Goal: Find specific page/section: Find specific page/section

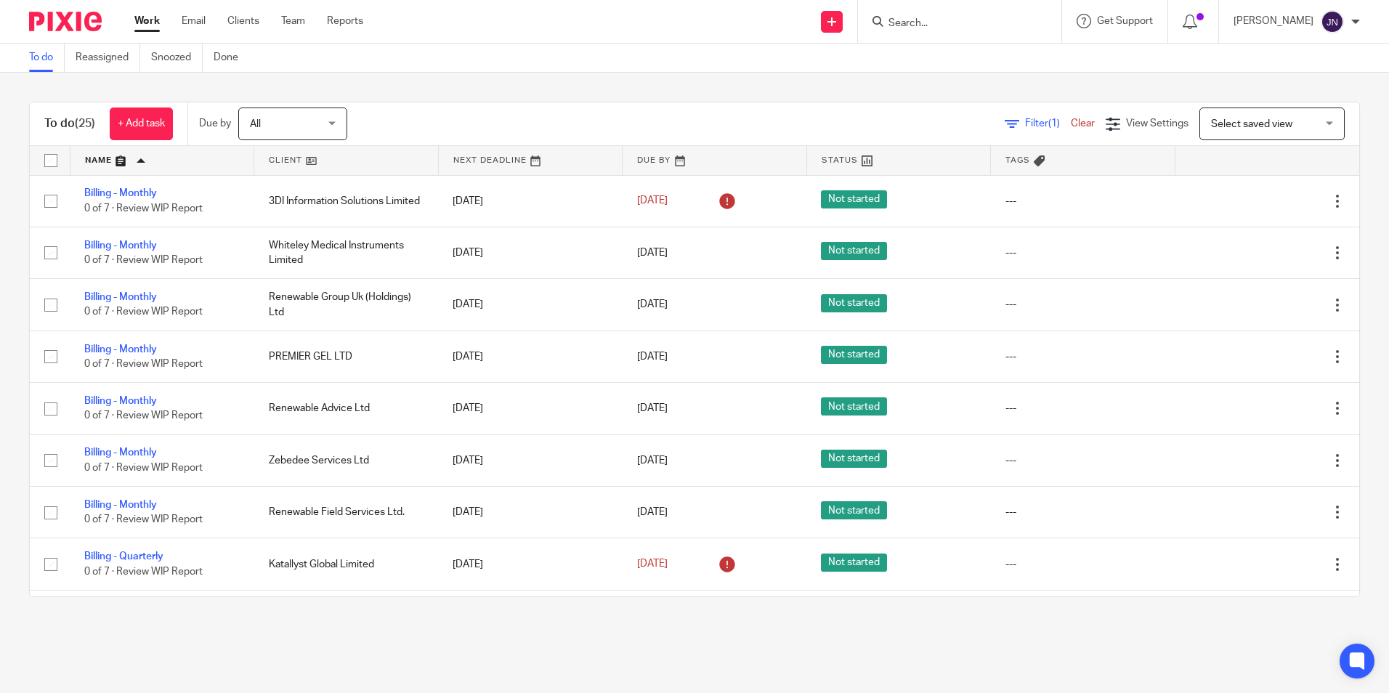
scroll to position [145, 0]
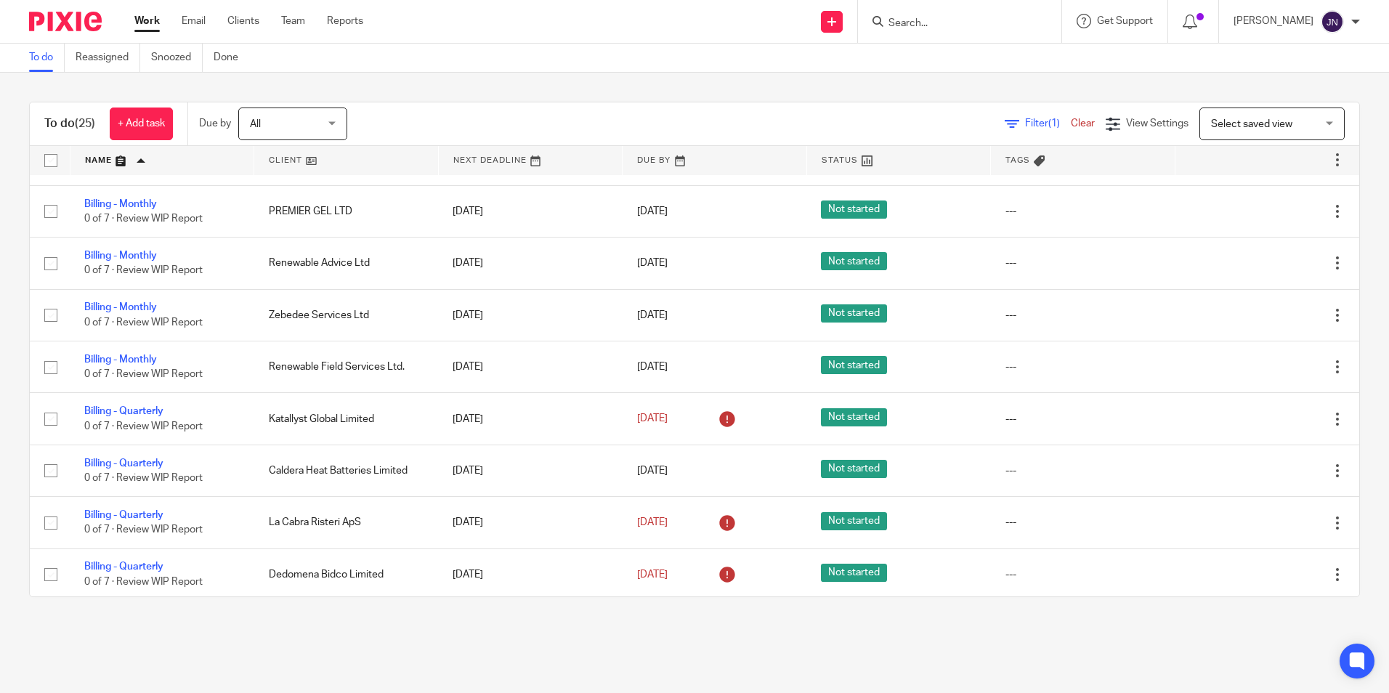
click at [965, 23] on input "Search" at bounding box center [952, 23] width 131 height 13
click at [916, 20] on input "Search" at bounding box center [952, 23] width 131 height 13
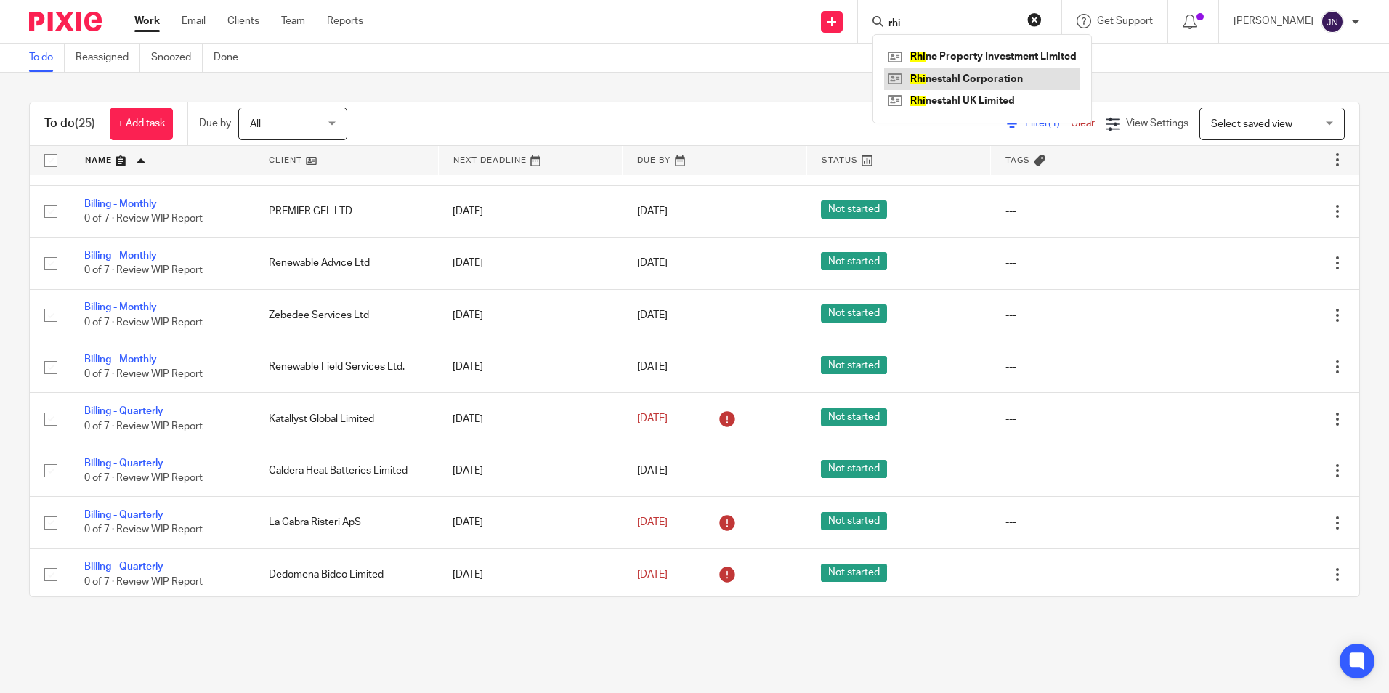
type input "rhi"
click at [551, 92] on div "To do (25) + Add task Due by All All [DATE] [DATE] This week Next week This mon…" at bounding box center [694, 350] width 1389 height 554
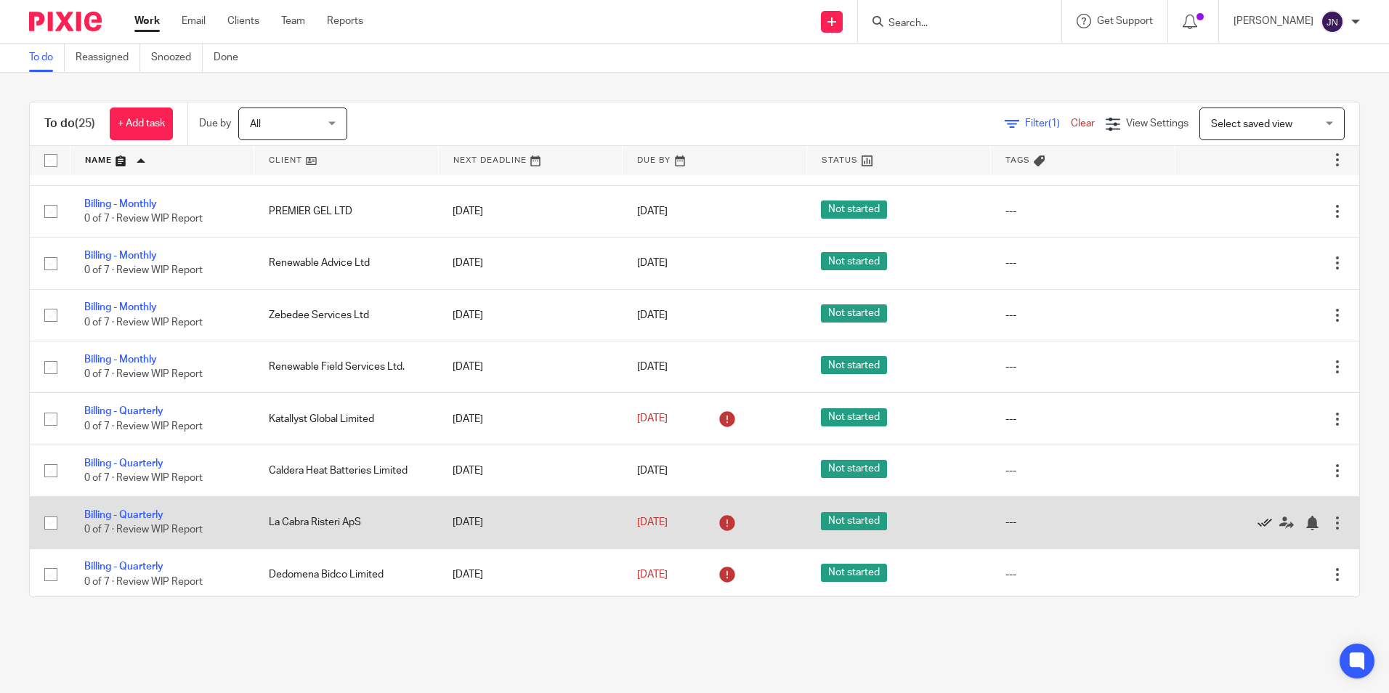
click at [1258, 526] on icon at bounding box center [1265, 523] width 15 height 15
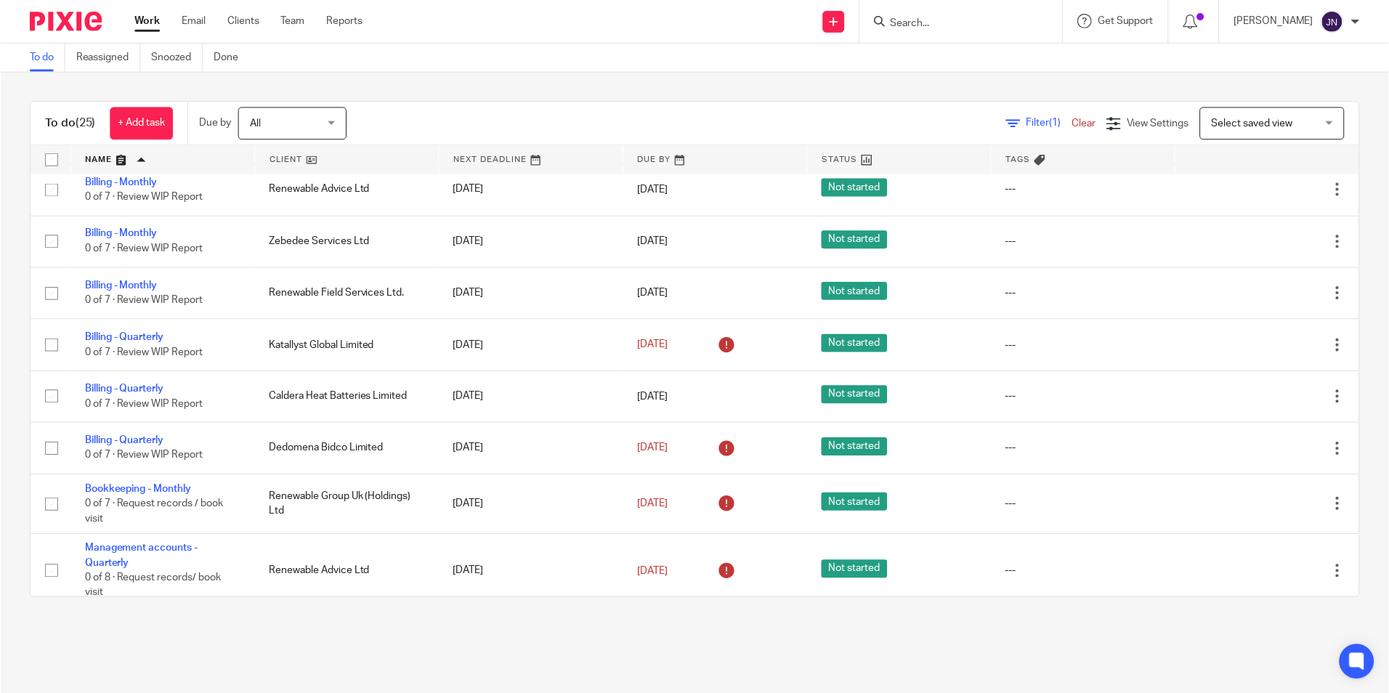
scroll to position [218, 0]
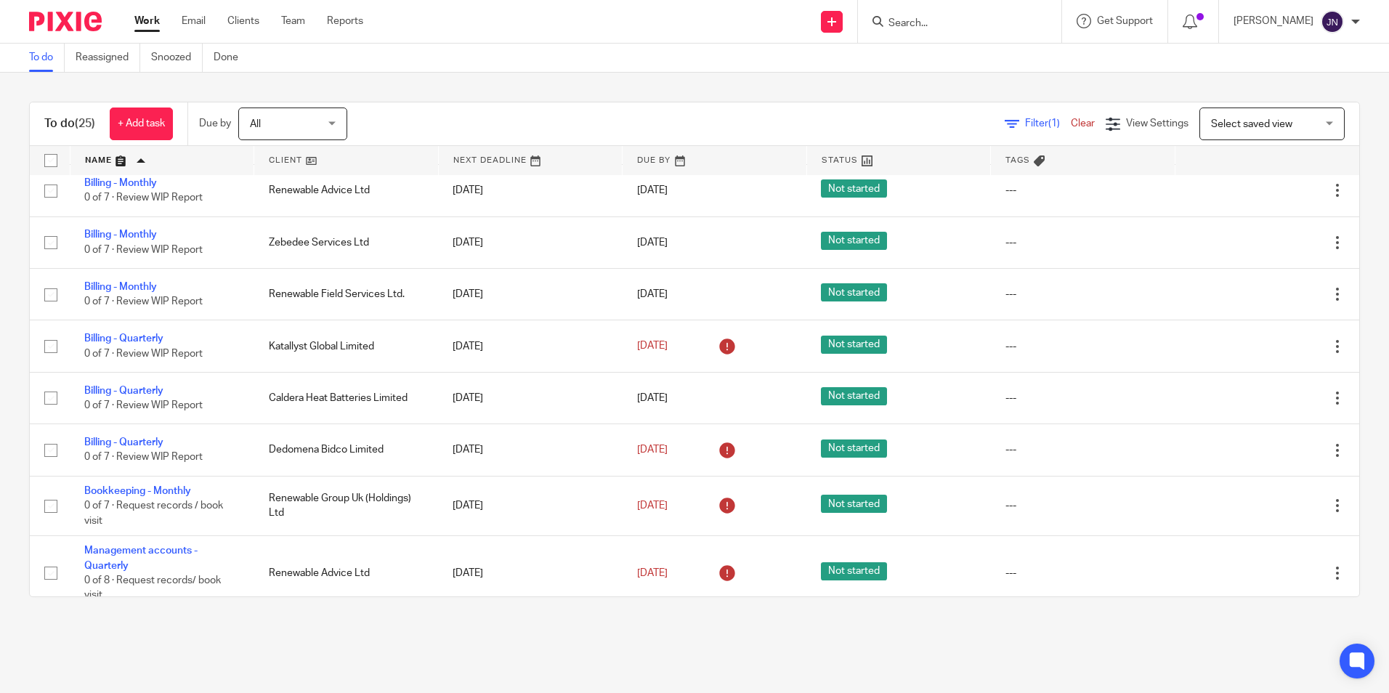
click at [636, 651] on main "To do Reassigned Snoozed Done To do (25) + Add task Due by All All [DATE] [DATE…" at bounding box center [694, 346] width 1389 height 693
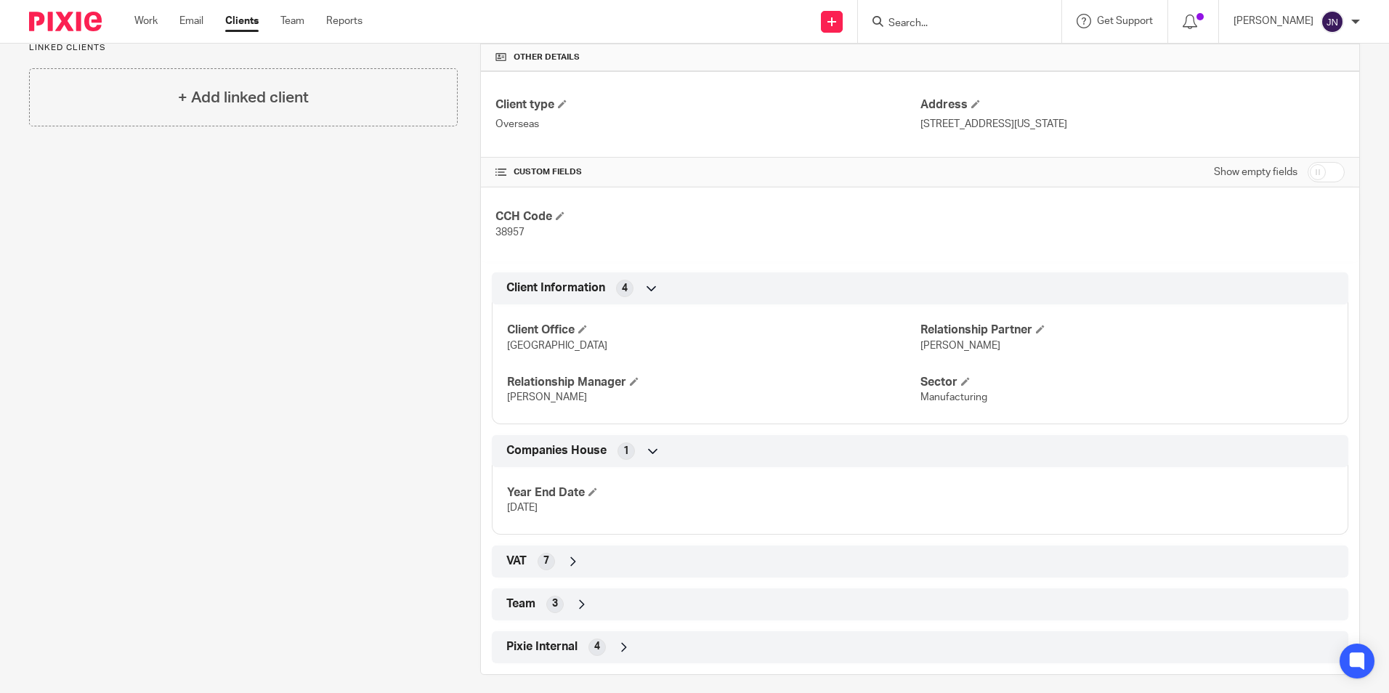
scroll to position [352, 0]
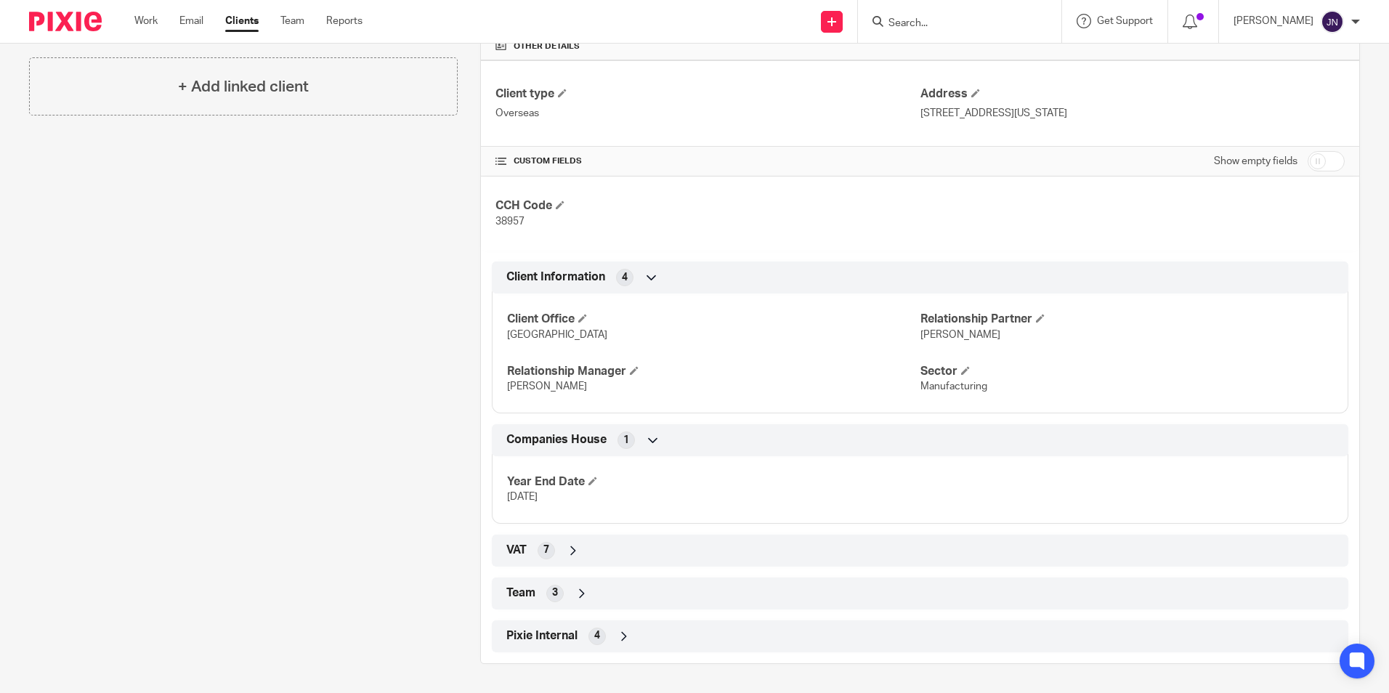
click at [571, 554] on icon at bounding box center [573, 551] width 15 height 15
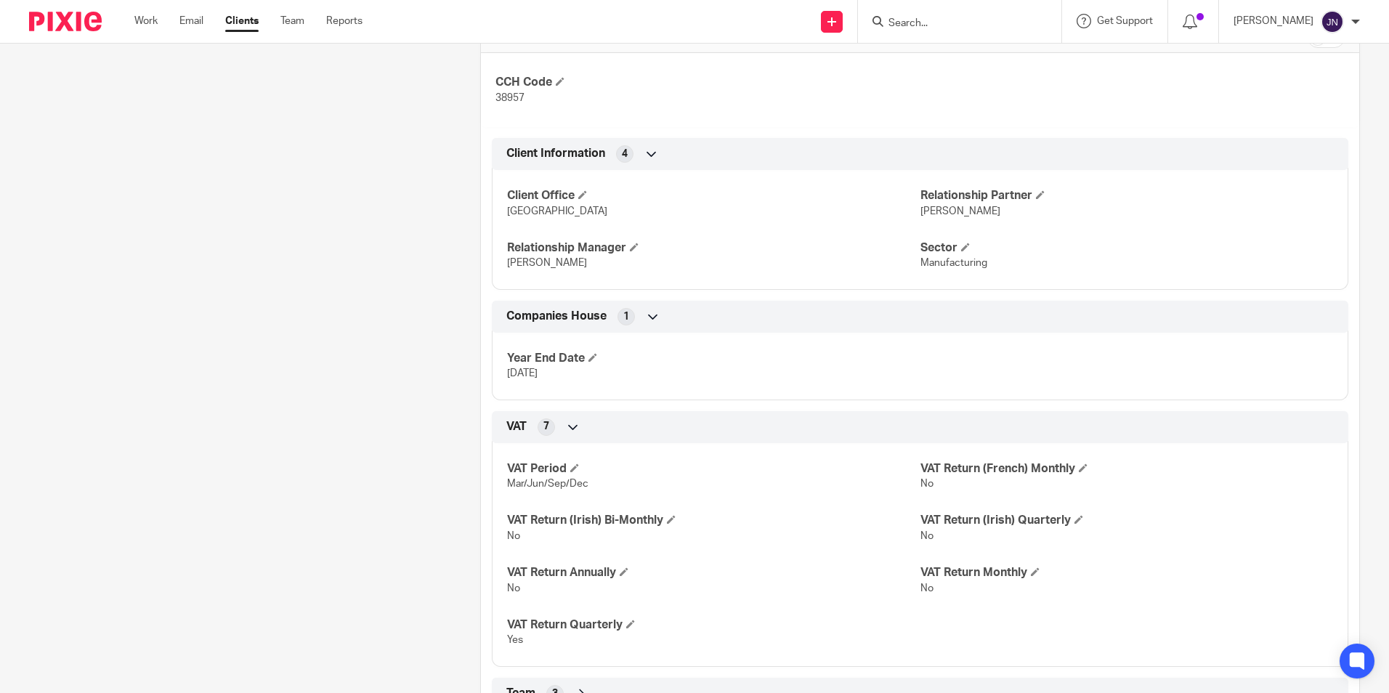
scroll to position [498, 0]
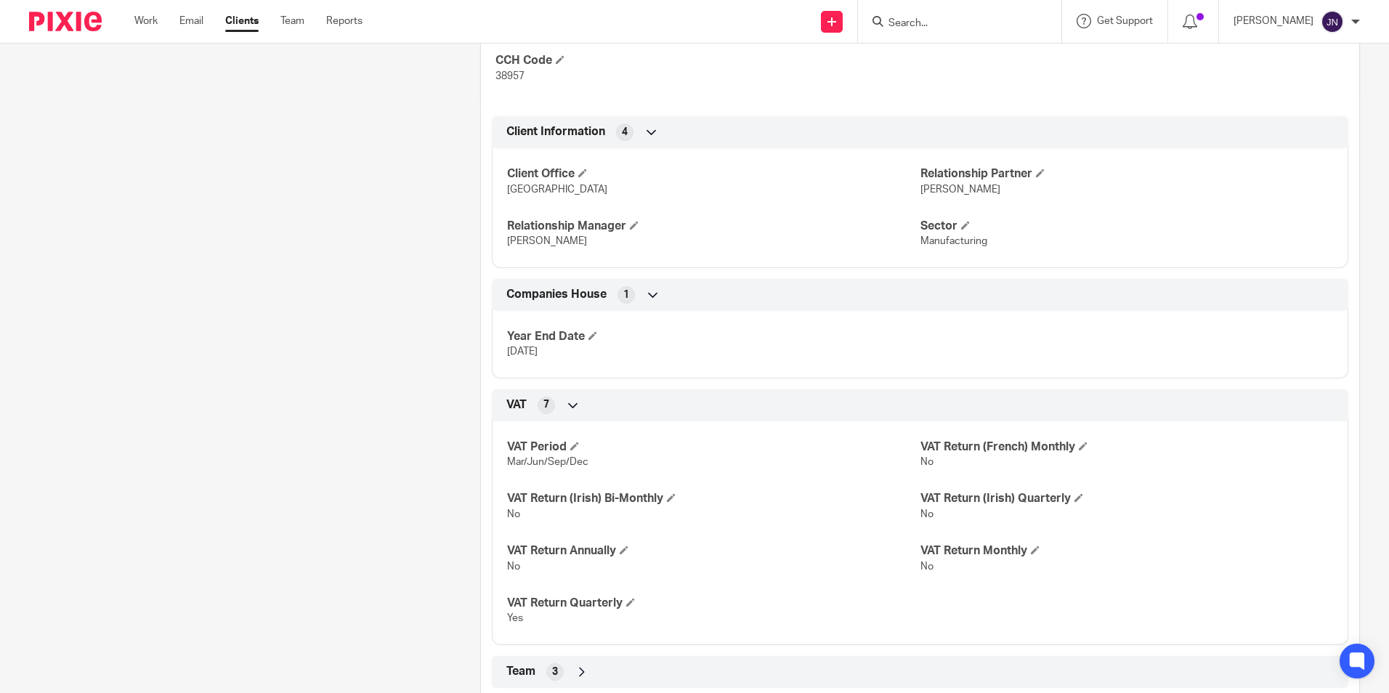
click at [581, 408] on div "VAT 7" at bounding box center [920, 405] width 835 height 25
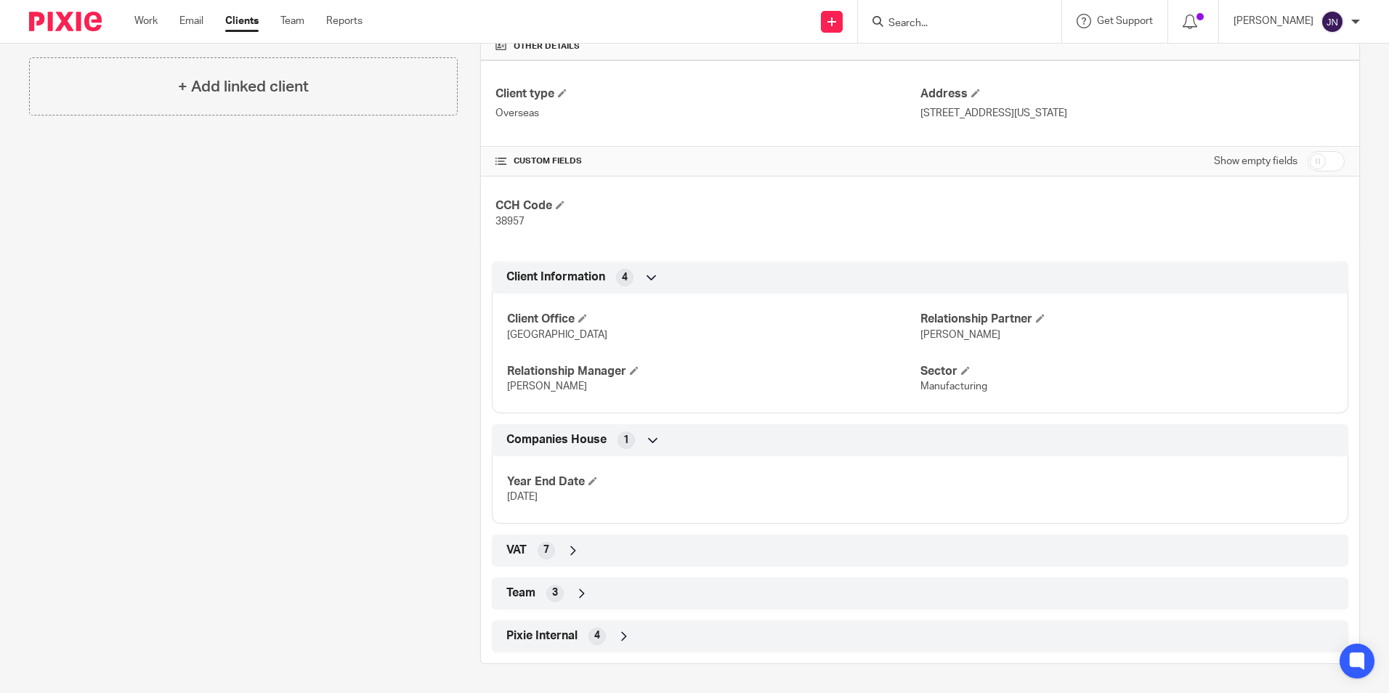
scroll to position [352, 0]
click at [587, 594] on div "Team 3" at bounding box center [920, 593] width 835 height 25
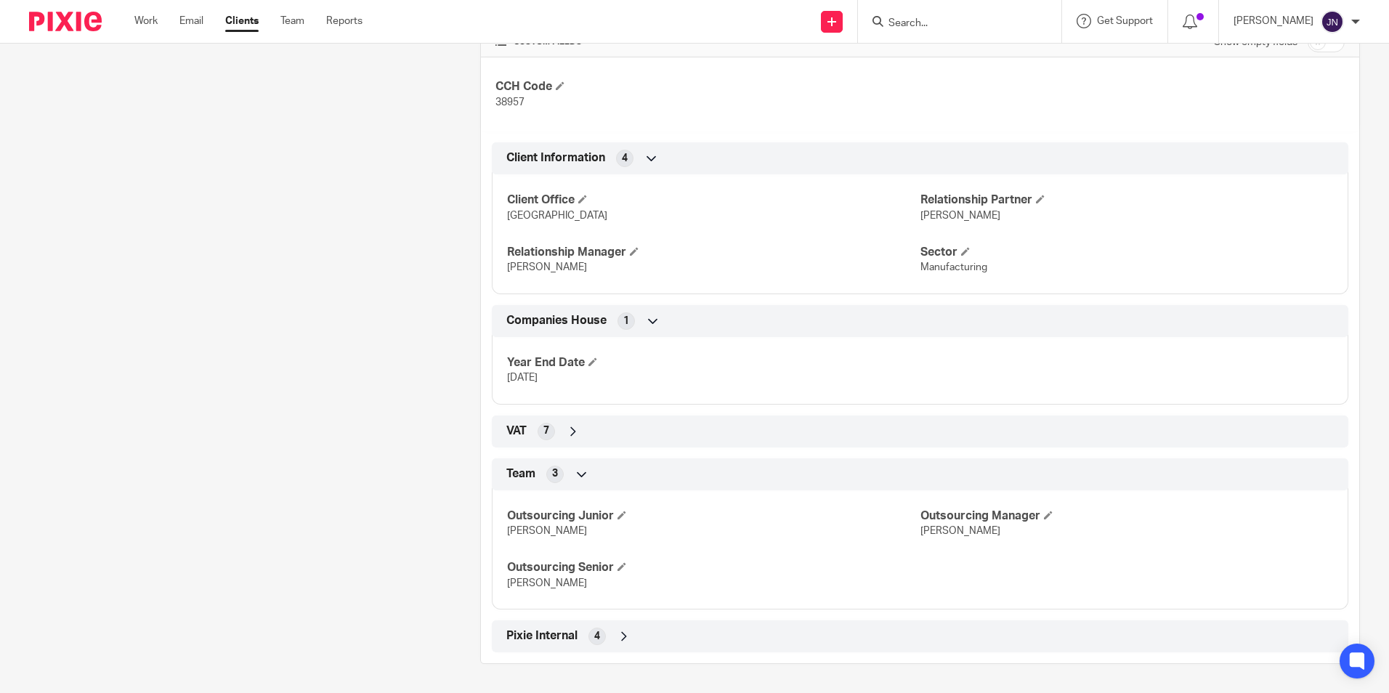
click at [581, 473] on icon at bounding box center [582, 474] width 15 height 15
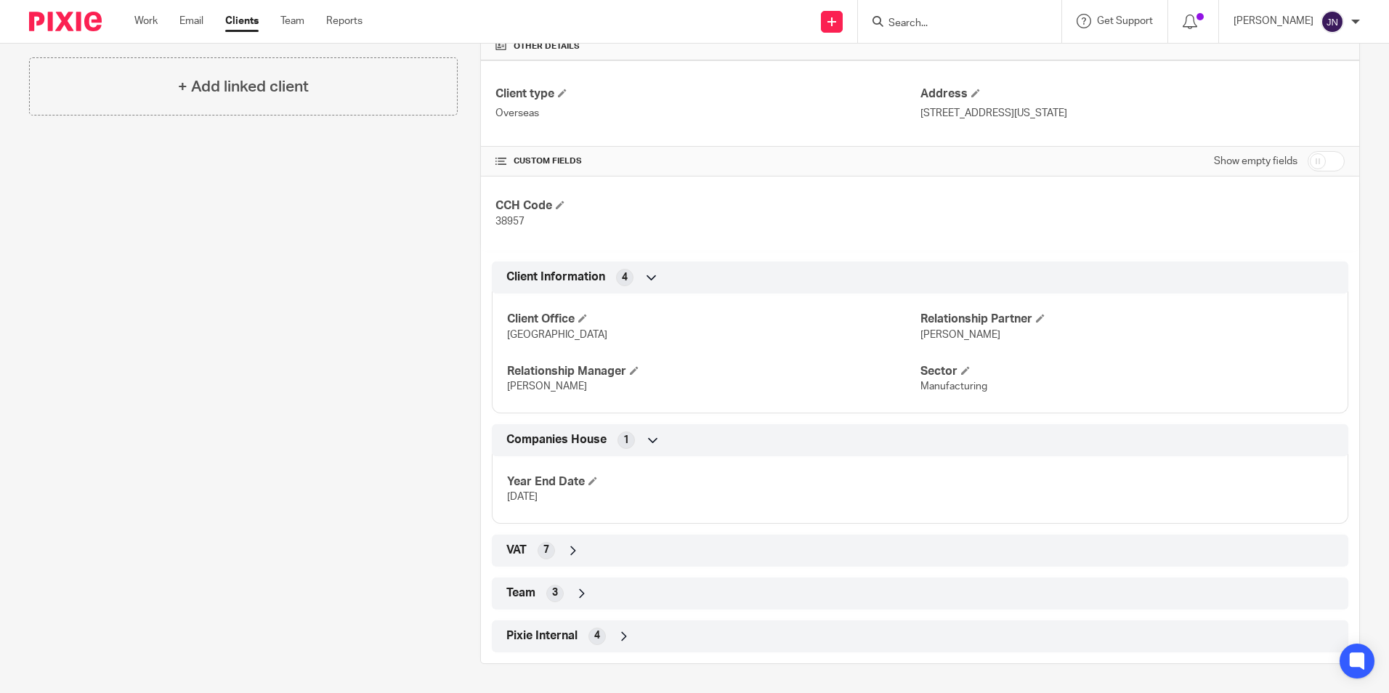
click at [624, 635] on icon at bounding box center [624, 636] width 15 height 15
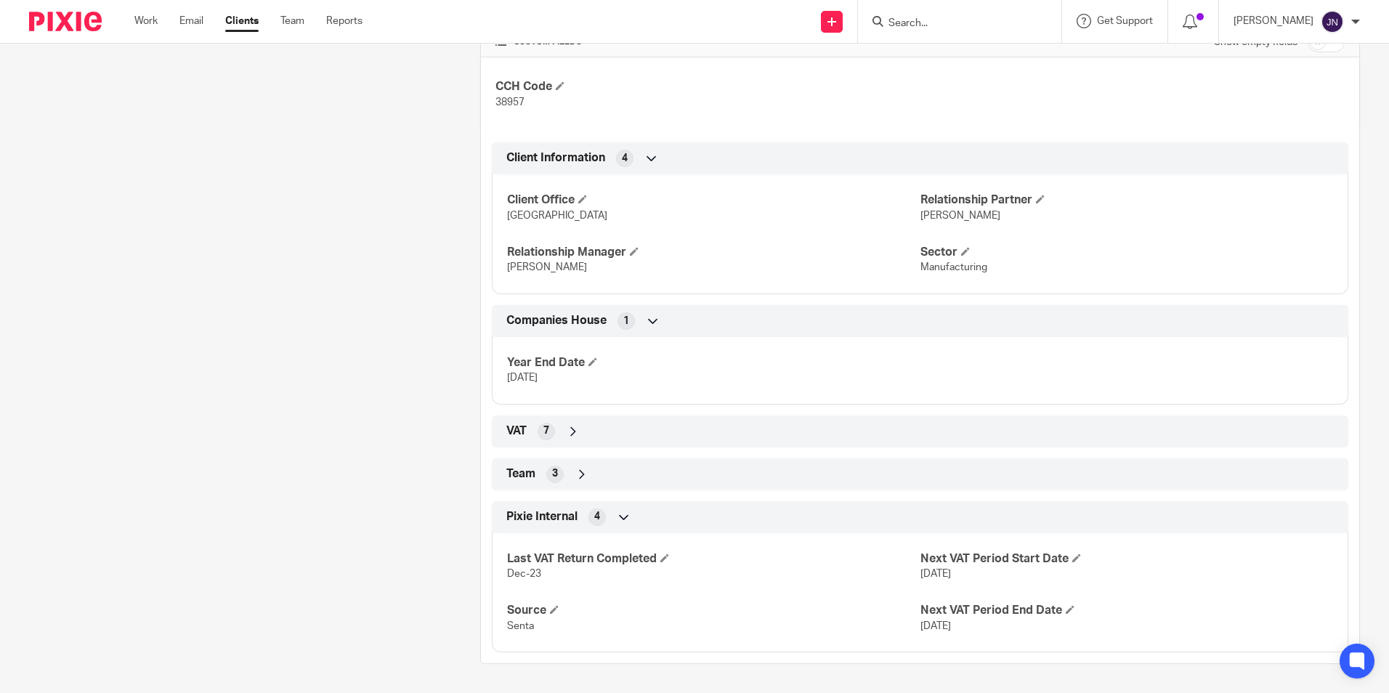
click at [623, 511] on icon at bounding box center [624, 517] width 15 height 15
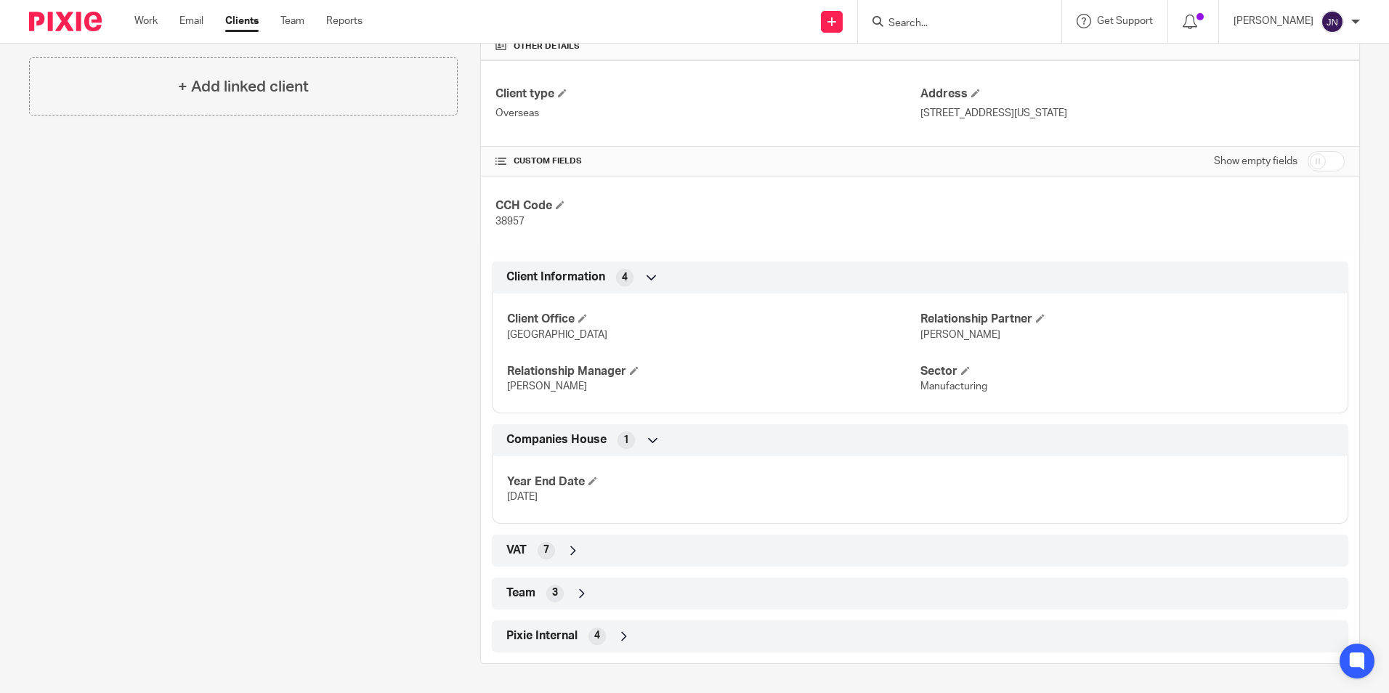
scroll to position [0, 0]
